Goal: Transaction & Acquisition: Purchase product/service

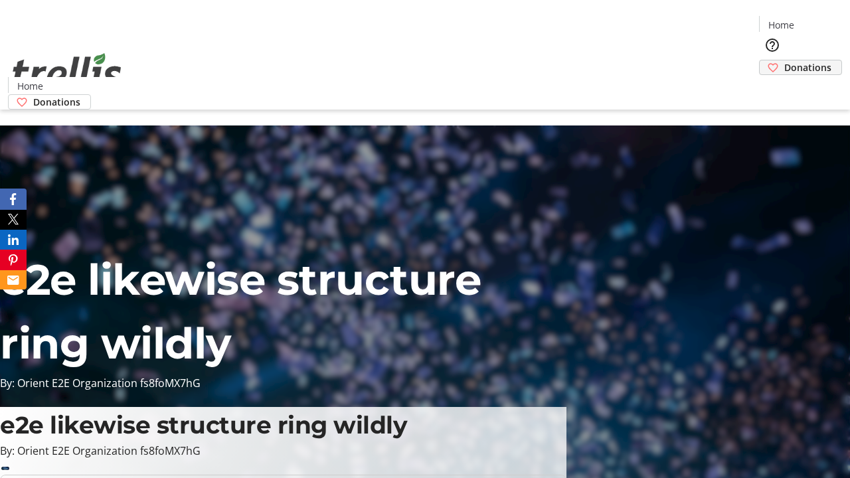
click at [784, 60] on span "Donations" at bounding box center [807, 67] width 47 height 14
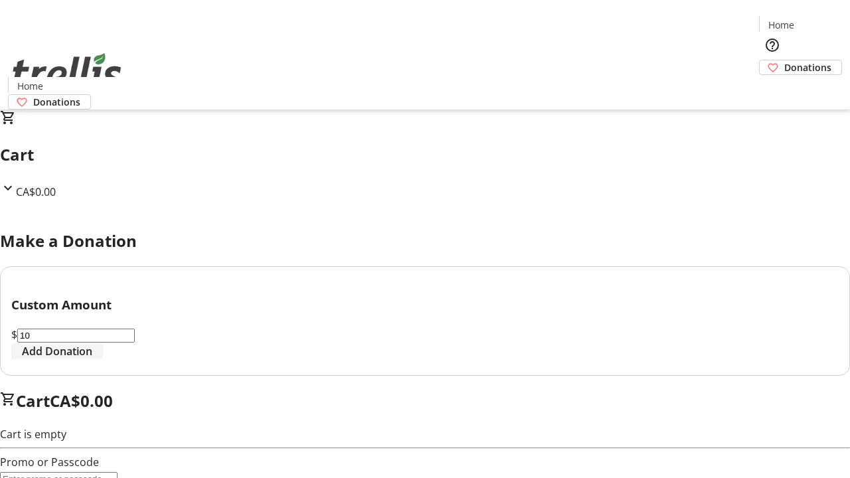
click at [92, 359] on span "Add Donation" at bounding box center [57, 351] width 70 height 16
select select "CA"
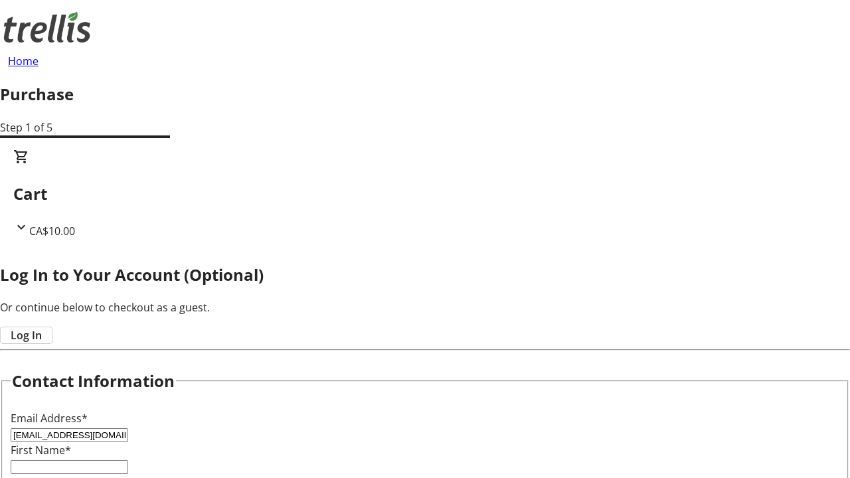
type input "[EMAIL_ADDRESS][DOMAIN_NAME]"
type input "[PERSON_NAME]"
type input "Hills"
type input "[STREET_ADDRESS][PERSON_NAME]"
type input "Kelowna"
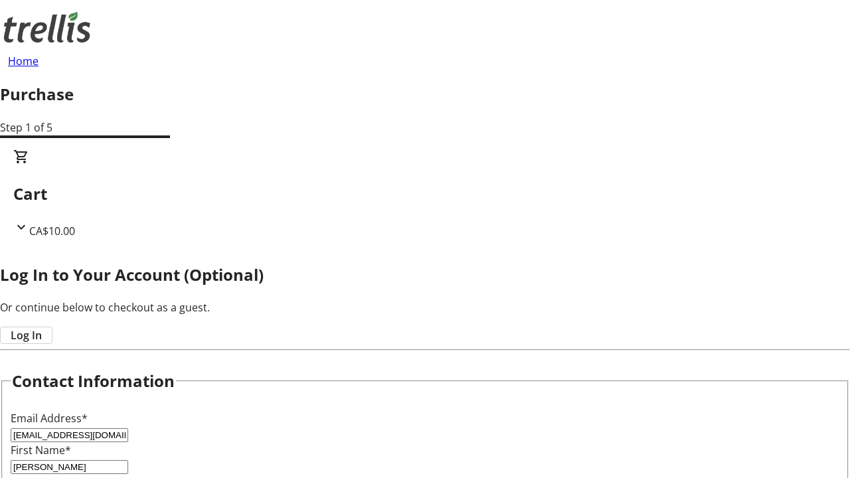
select select "BC"
type input "Kelowna"
type input "V1Y 0C2"
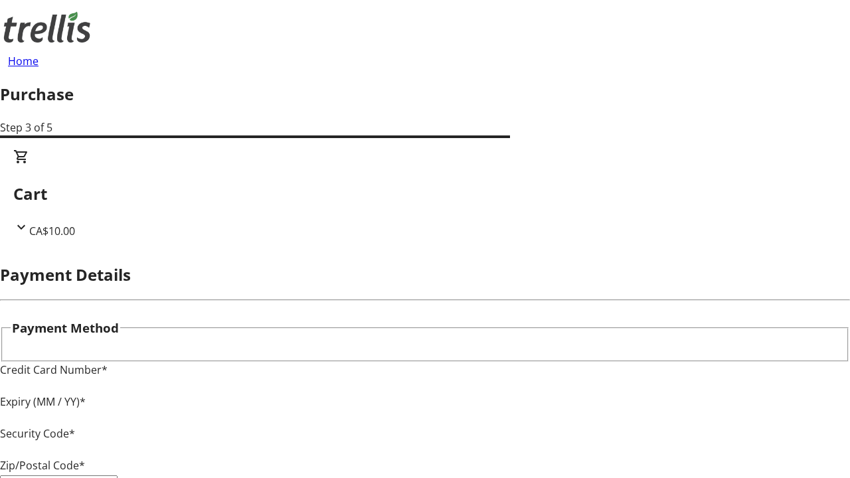
type input "V1Y 0C2"
